Goal: Complete application form: Complete application form

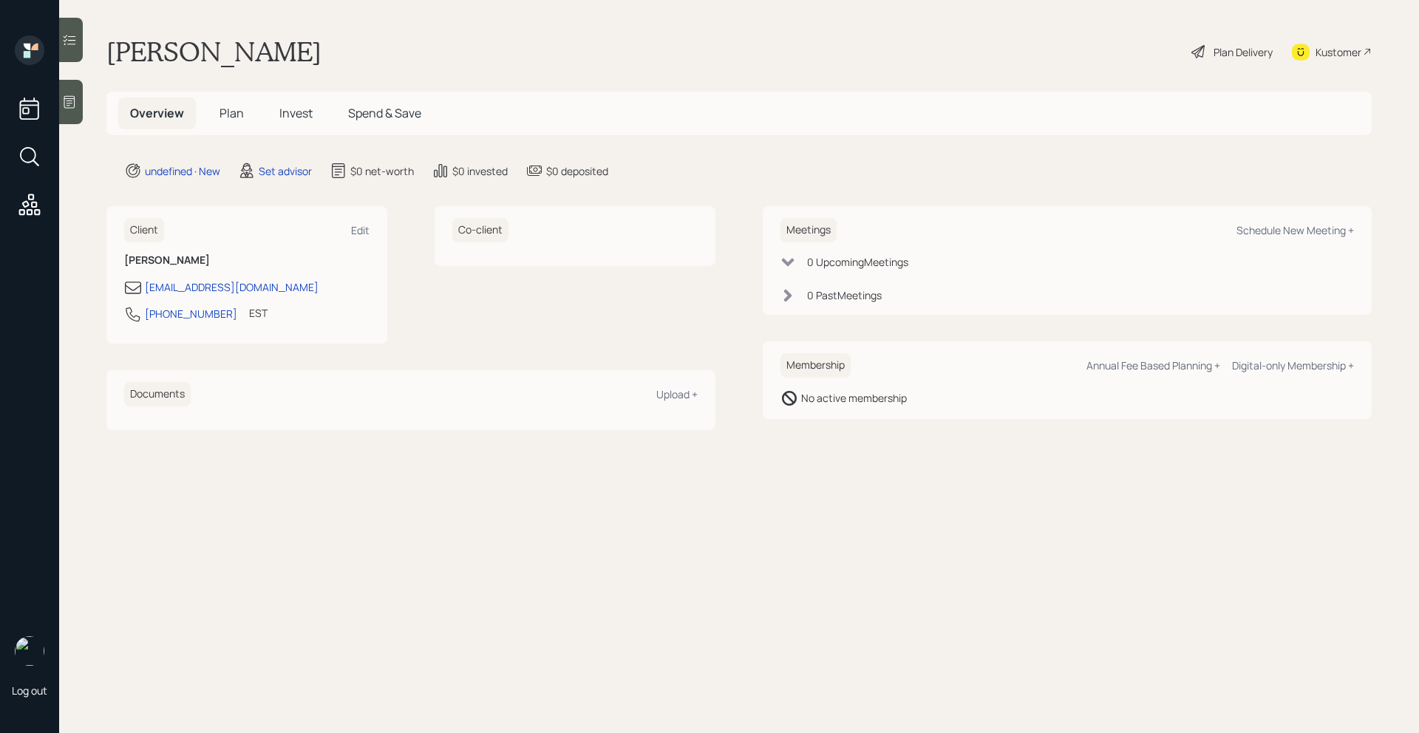
click at [63, 100] on icon at bounding box center [69, 102] width 15 height 15
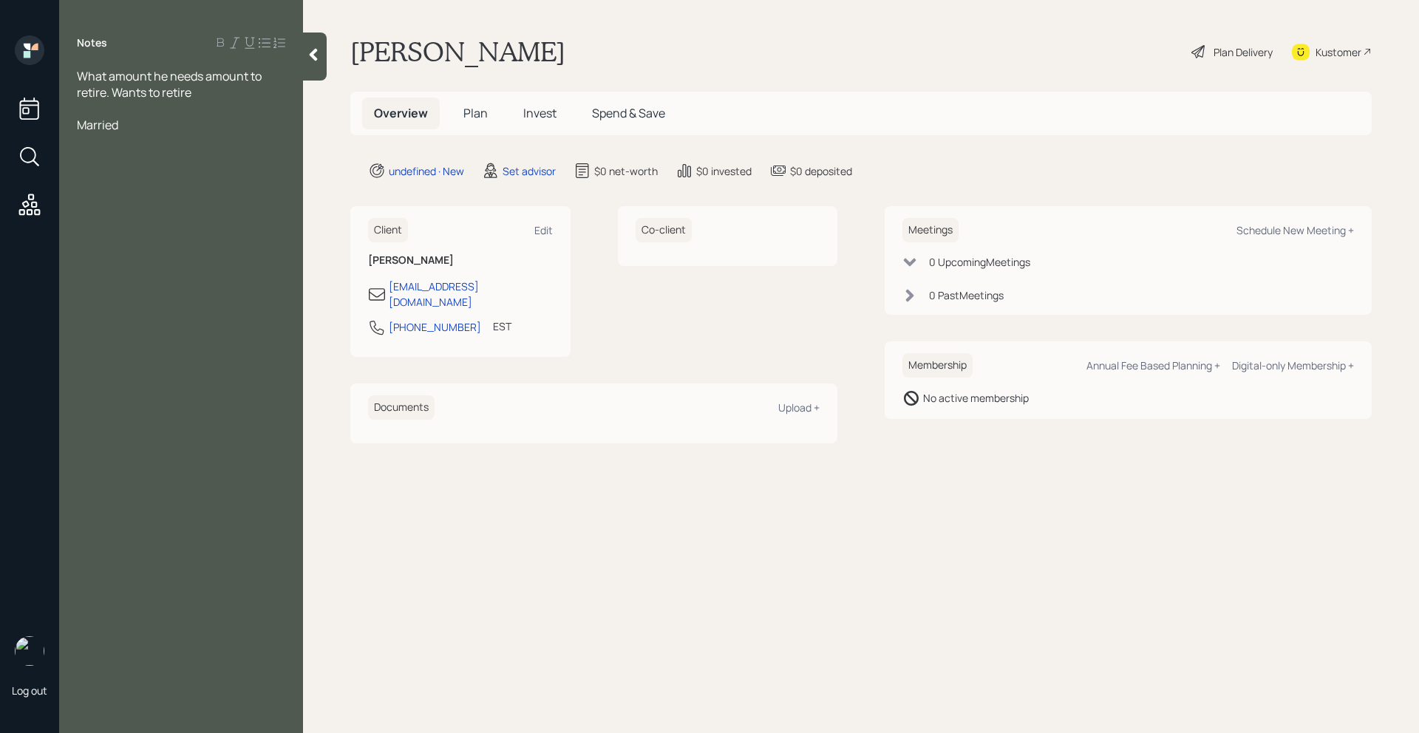
click at [80, 127] on span "Married" at bounding box center [97, 125] width 41 height 16
click at [185, 129] on div "Age: [DEMOGRAPHIC_DATA] Married" at bounding box center [181, 125] width 208 height 16
click at [174, 140] on div at bounding box center [181, 141] width 208 height 16
click at [174, 150] on div "Work: Machinist" at bounding box center [181, 157] width 208 height 16
click at [310, 46] on div at bounding box center [315, 57] width 24 height 48
